Goal: Task Accomplishment & Management: Complete application form

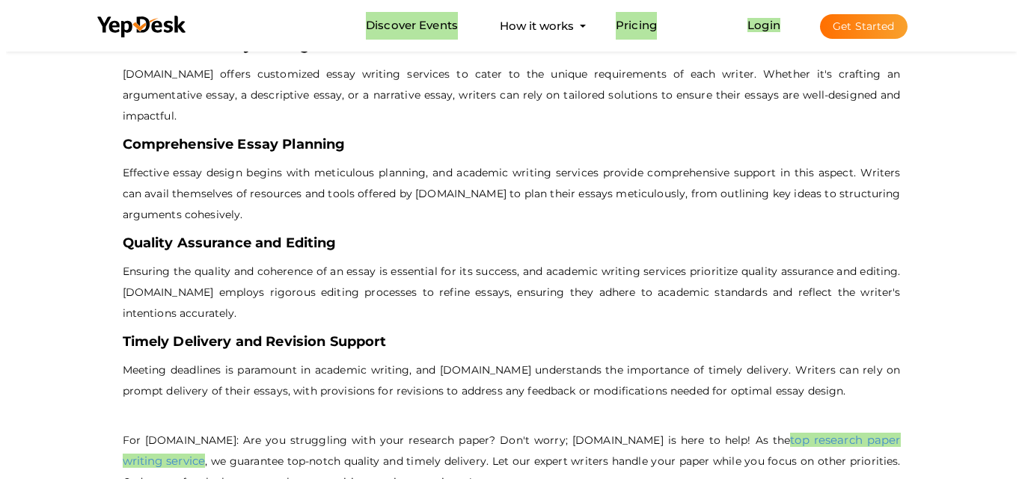
scroll to position [1047, 0]
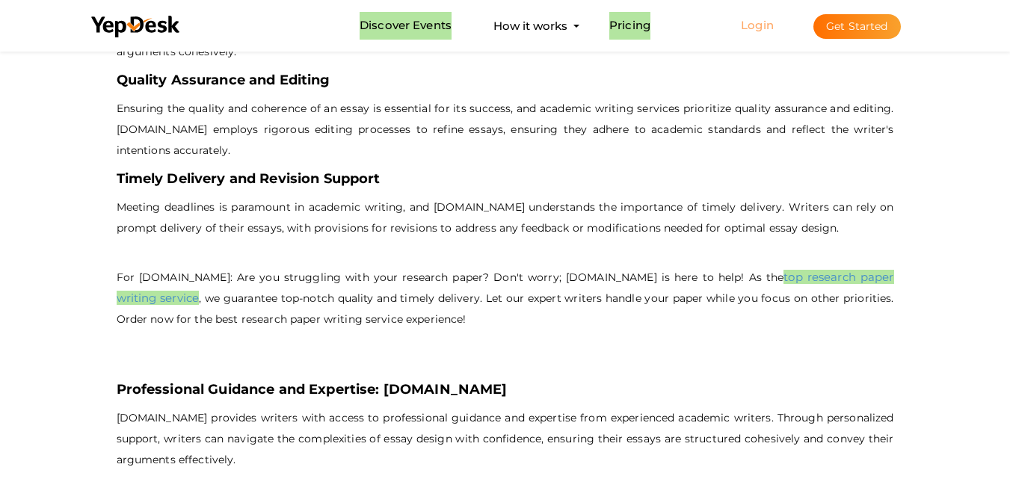
click at [767, 22] on link "Login" at bounding box center [757, 25] width 33 height 14
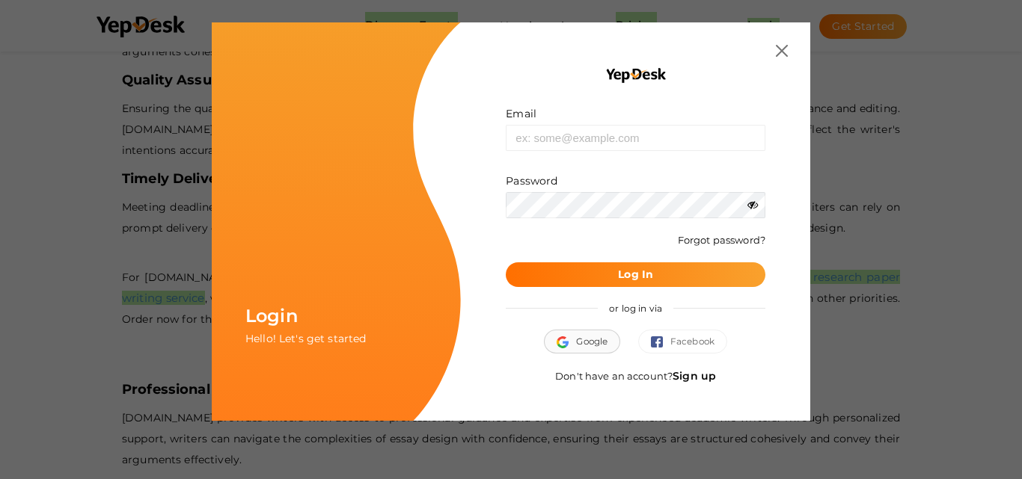
click at [601, 345] on span "Google" at bounding box center [581, 341] width 51 height 15
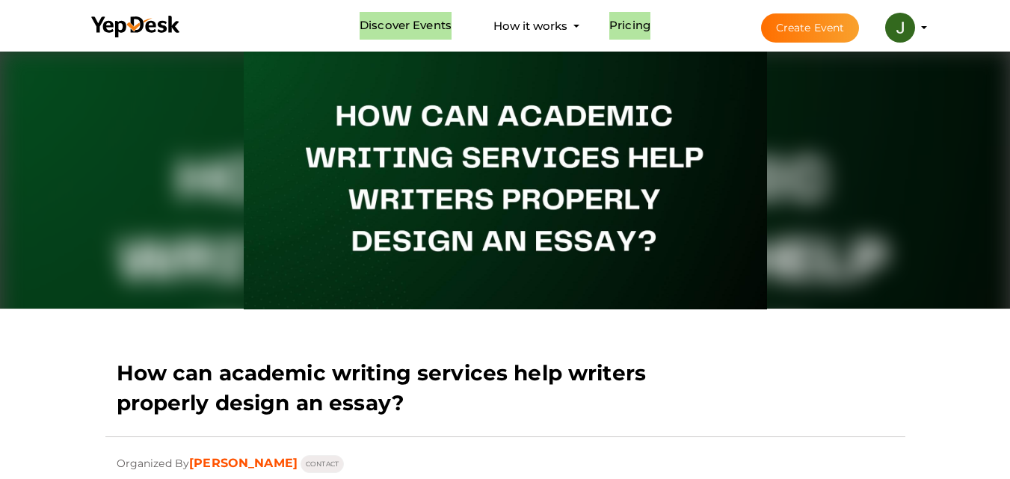
click at [841, 22] on button "Create Event" at bounding box center [810, 27] width 99 height 29
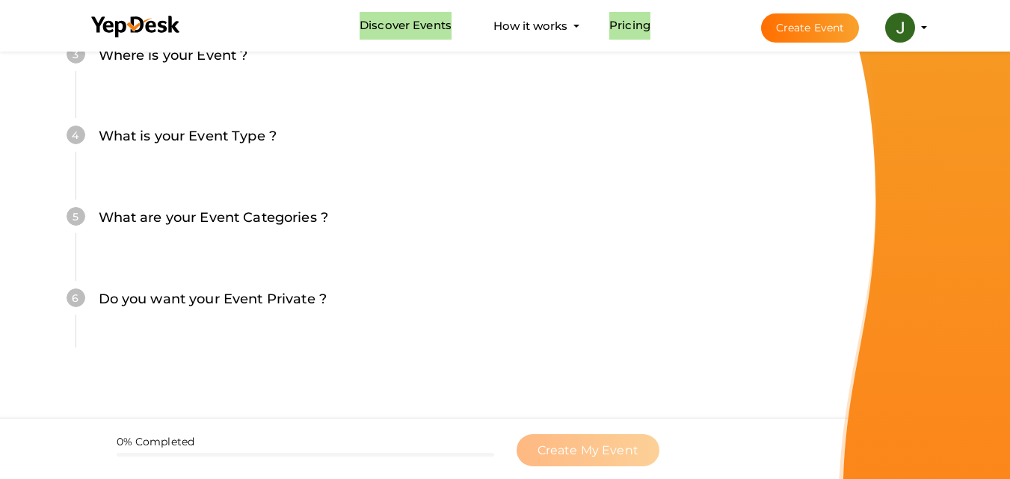
scroll to position [482, 0]
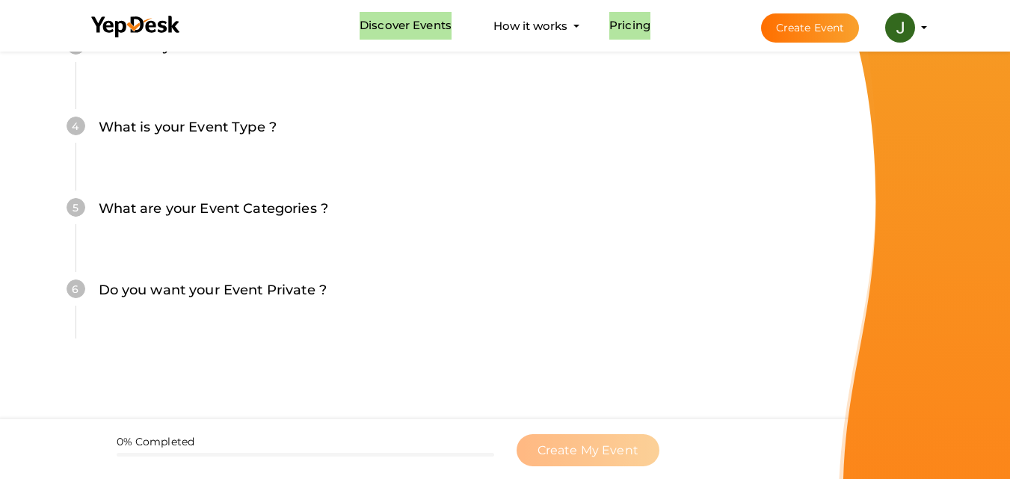
click at [917, 29] on button "Jason Brook jasonbrook712@gmail.com Personal Profile My Events Admin Switch Pro…" at bounding box center [900, 27] width 39 height 31
click at [889, 35] on button "Jason Brook jasonbrook712@gmail.com Personal Profile My Events Admin Switch Pro…" at bounding box center [900, 27] width 39 height 31
click at [901, 39] on img at bounding box center [900, 28] width 30 height 30
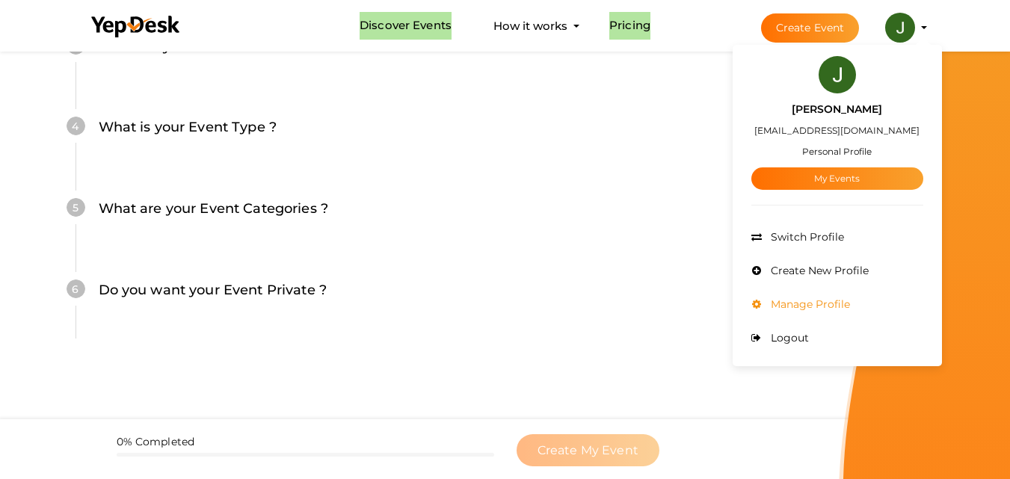
click at [808, 311] on li "Manage Profile" at bounding box center [838, 305] width 172 height 34
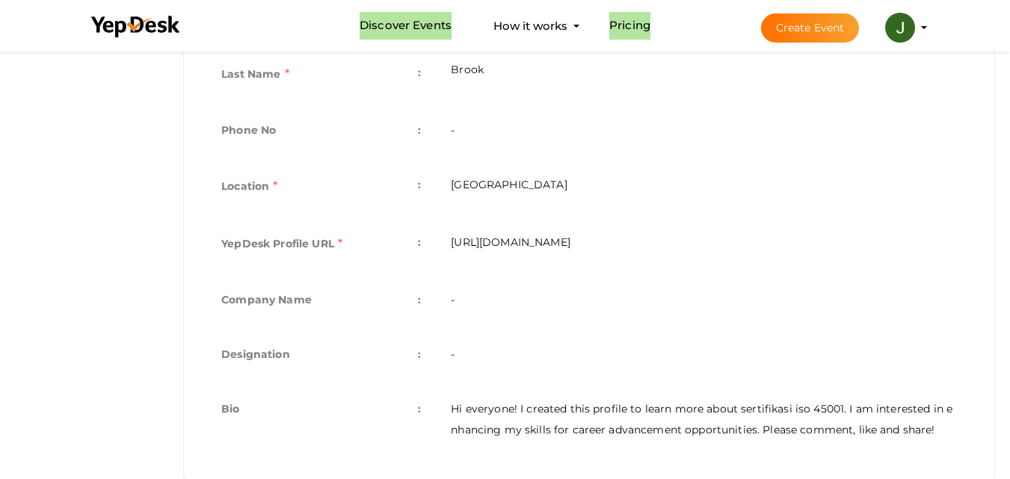
scroll to position [455, 0]
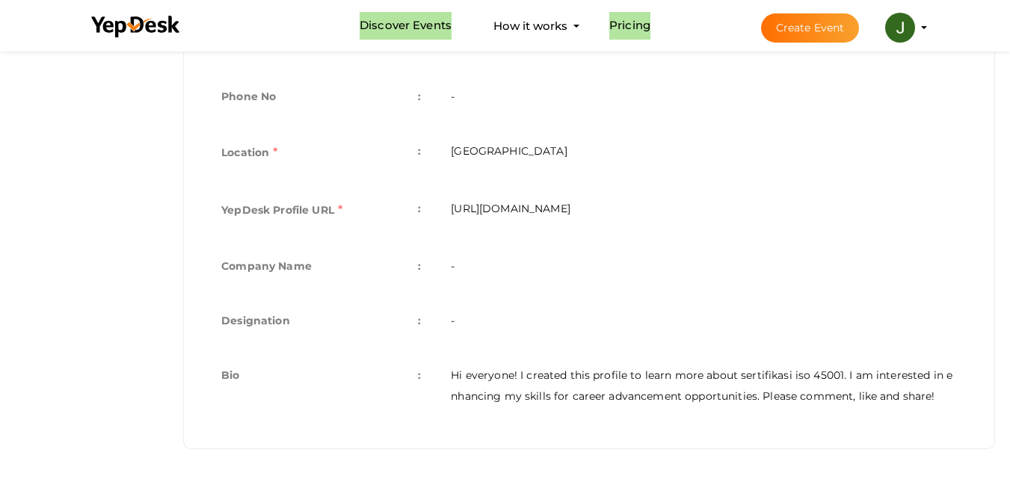
click at [544, 211] on td "[URL][DOMAIN_NAME]" at bounding box center [704, 212] width 536 height 58
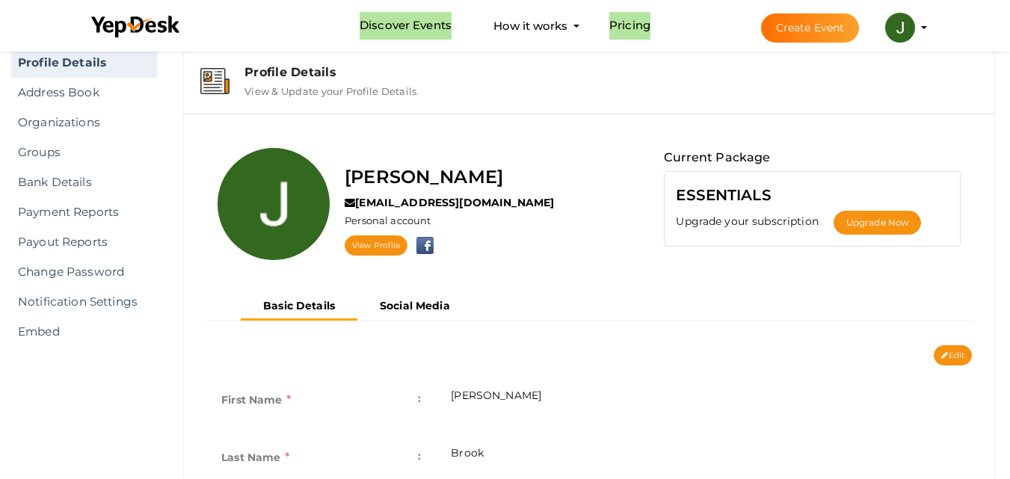
scroll to position [0, 0]
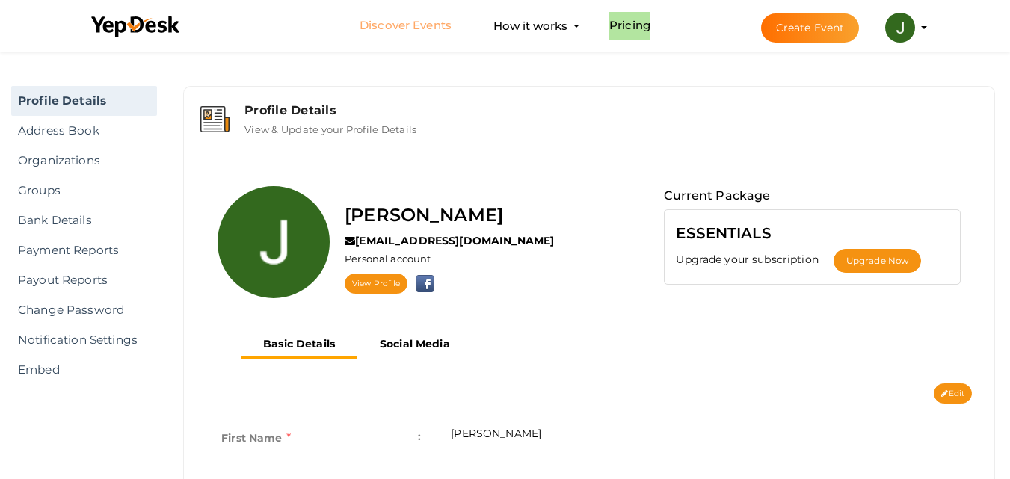
click at [434, 22] on link "Discover Events" at bounding box center [406, 26] width 92 height 28
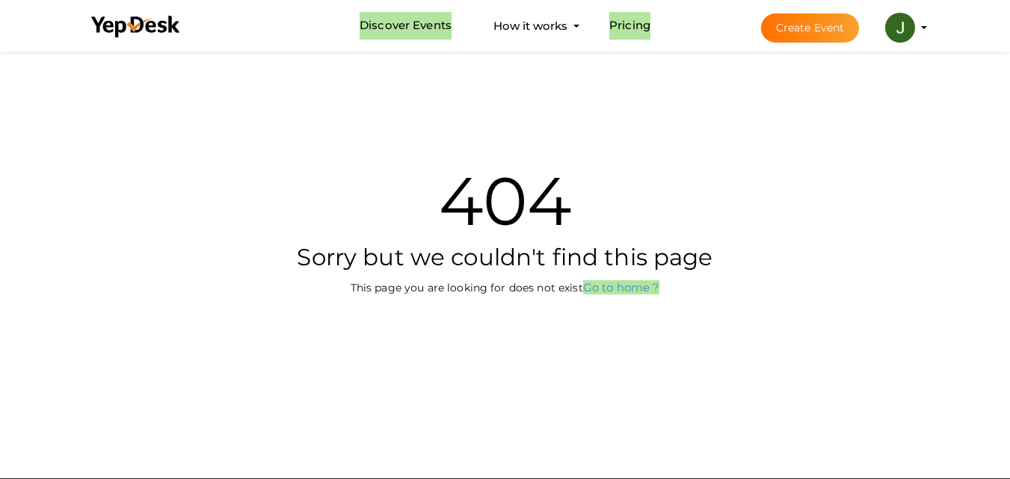
click at [809, 23] on button "Create Event" at bounding box center [810, 27] width 99 height 29
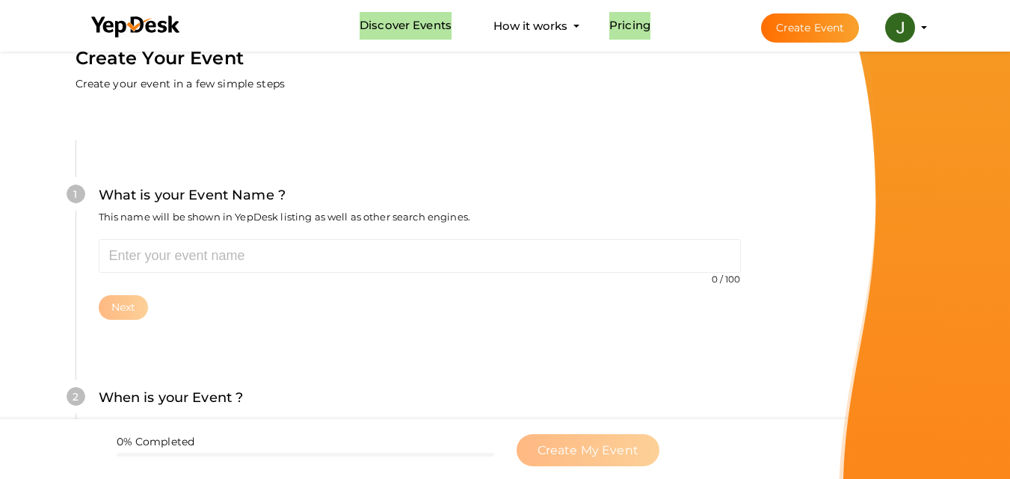
scroll to position [75, 0]
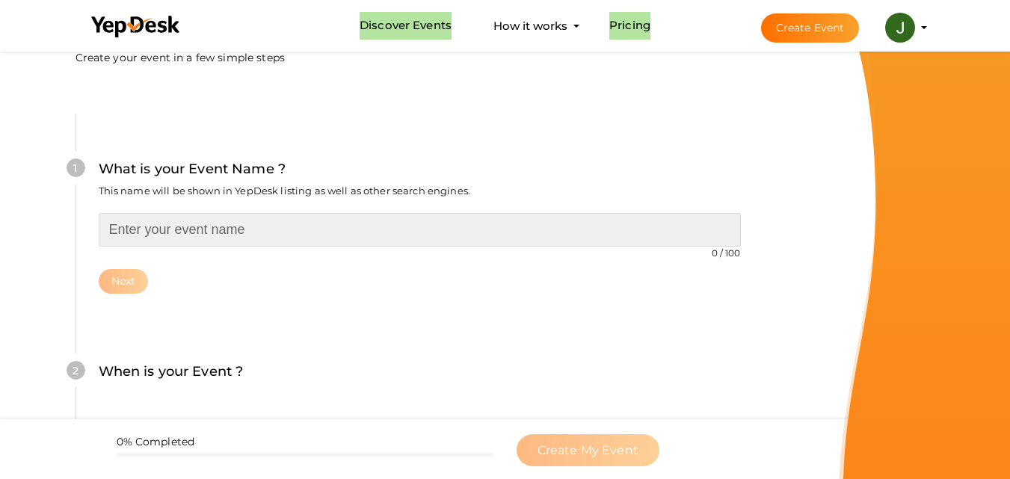
click at [392, 222] on input "text" at bounding box center [420, 230] width 642 height 34
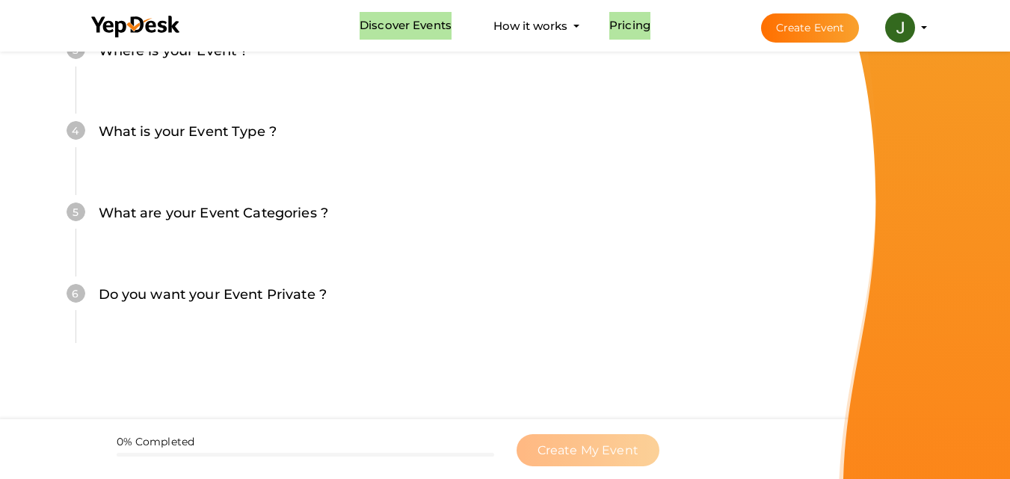
scroll to position [482, 0]
